Goal: Complete application form

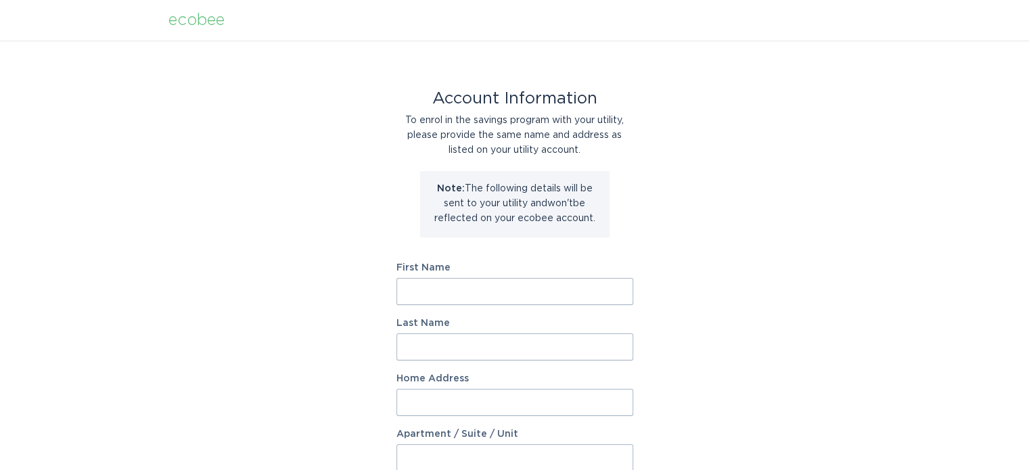
click at [438, 301] on input "First Name" at bounding box center [515, 291] width 237 height 27
type input "[PERSON_NAME]"
type input "[STREET_ADDRESS]"
select select "US"
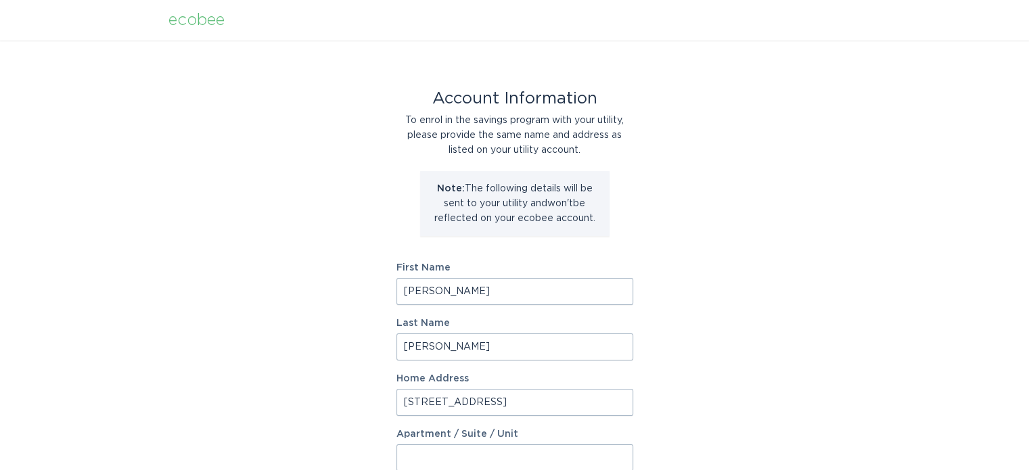
type input "[GEOGRAPHIC_DATA]"
type input "48301"
select select "MI"
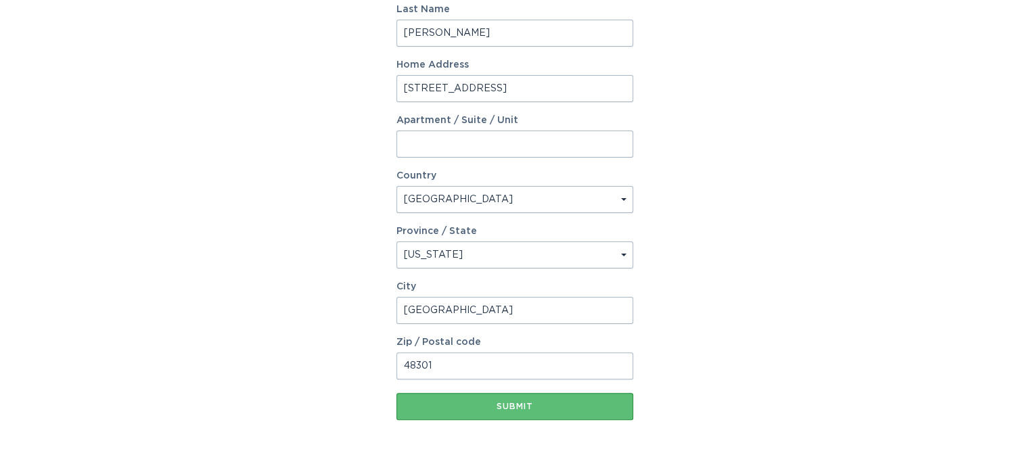
scroll to position [353, 0]
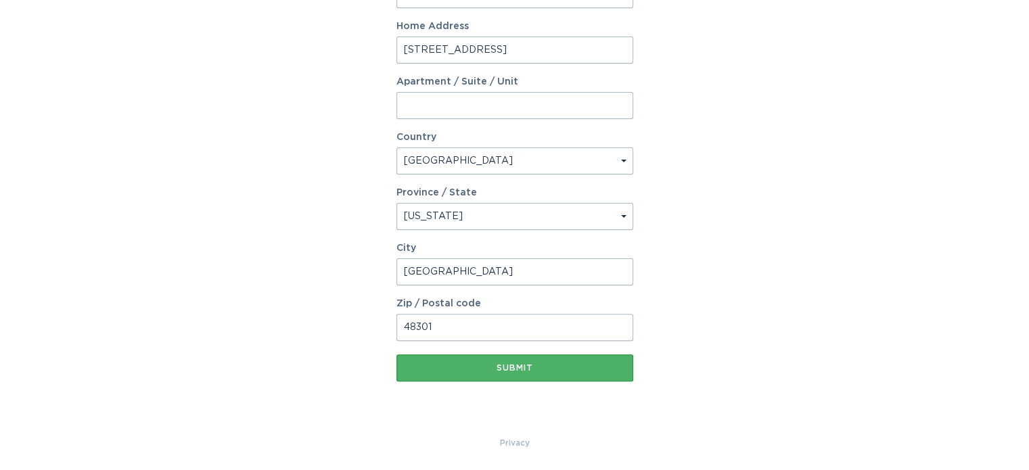
click at [499, 372] on div "Submit" at bounding box center [514, 368] width 223 height 8
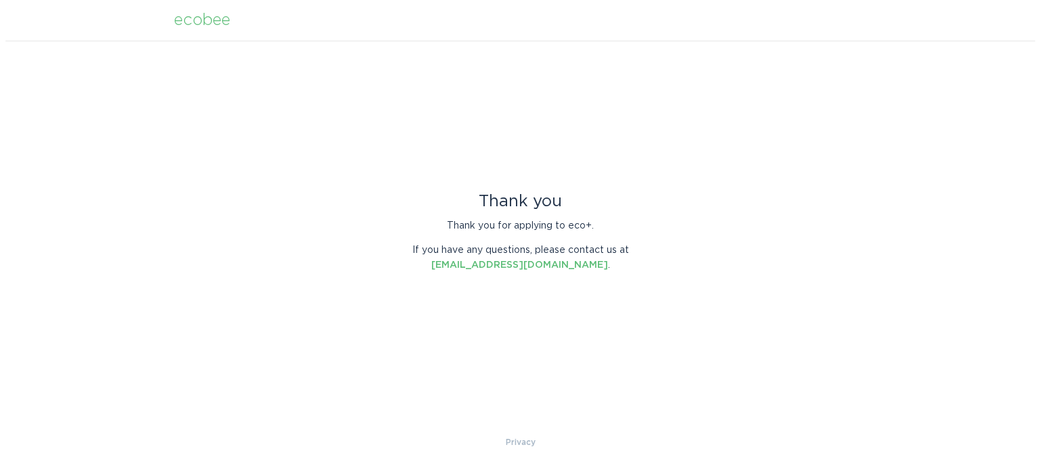
scroll to position [0, 0]
